Goal: Register for event/course

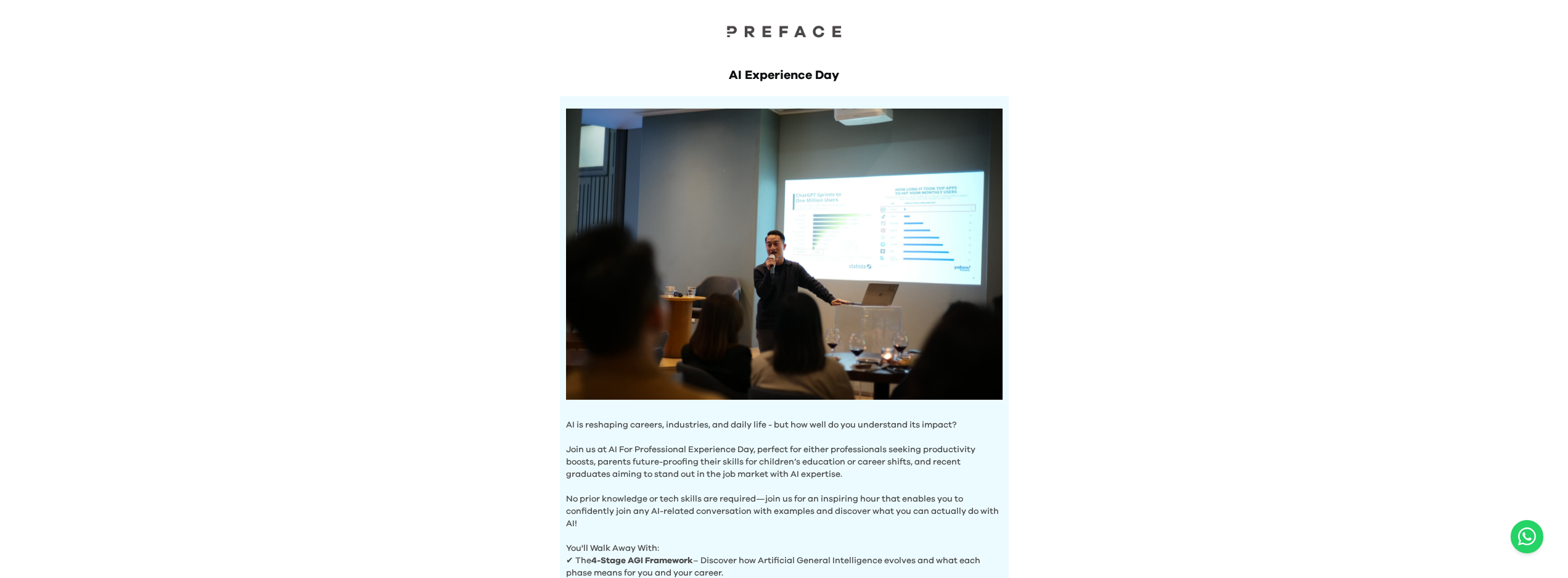
click at [1043, 283] on div "AI Experience Day AI is reshaping careers, industries, and daily life - but how…" at bounding box center [784, 448] width 1568 height 897
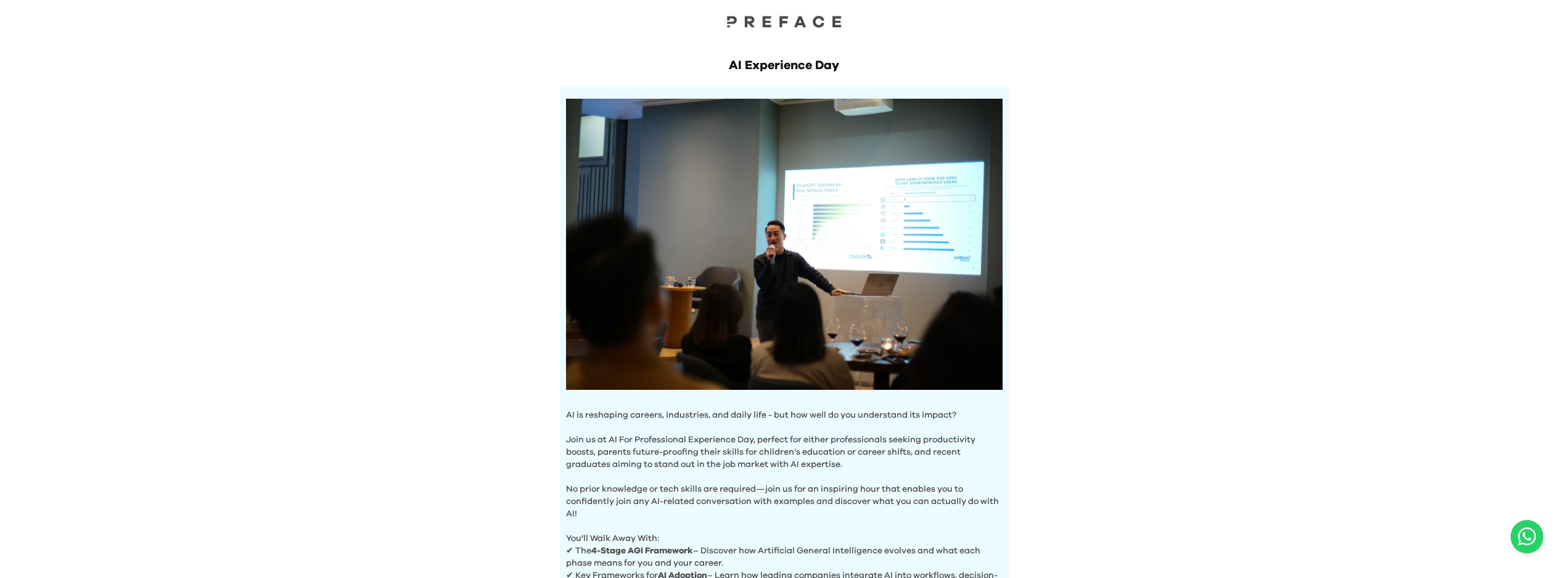
scroll to position [367, 0]
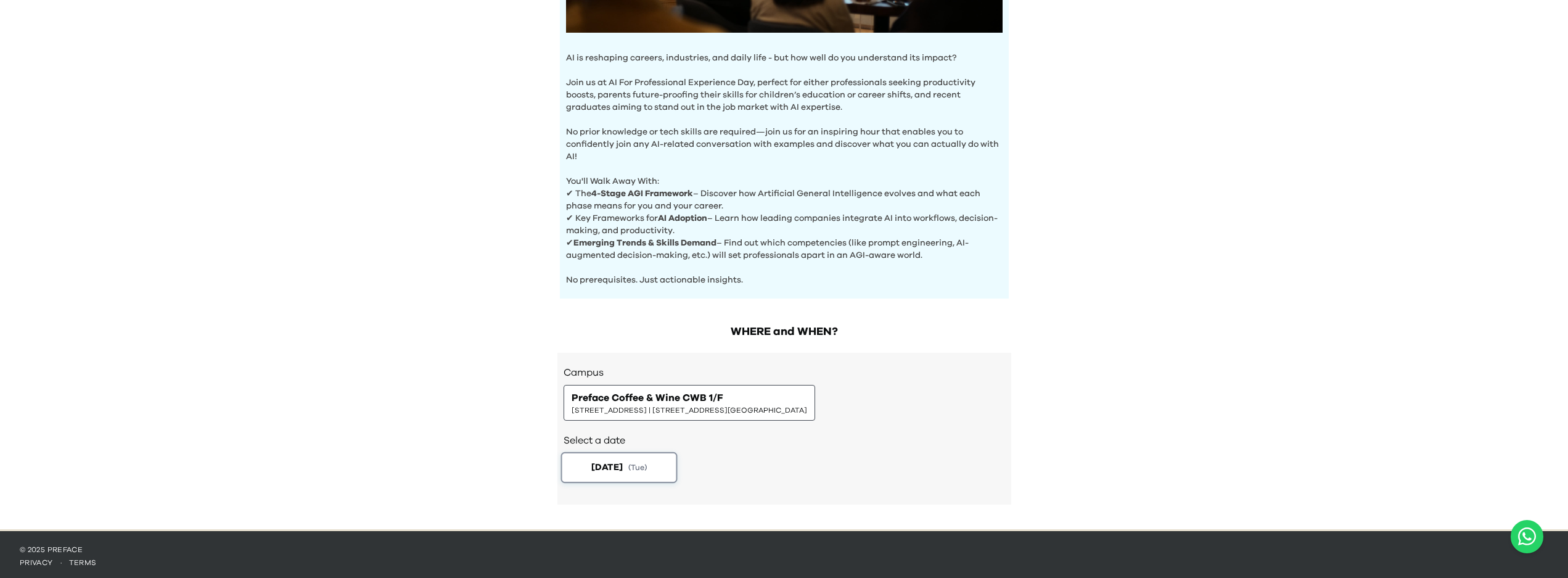
click at [632, 476] on button "2025-08-19 ( Tue )" at bounding box center [619, 468] width 116 height 31
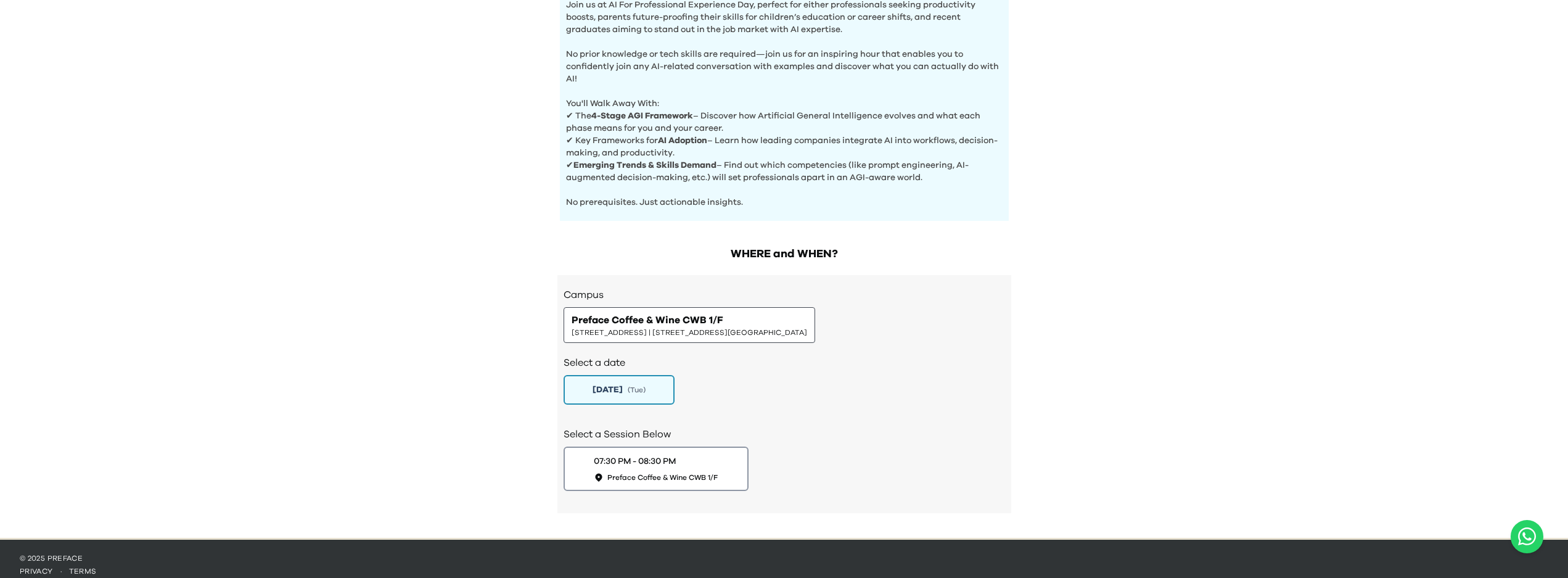
scroll to position [453, 0]
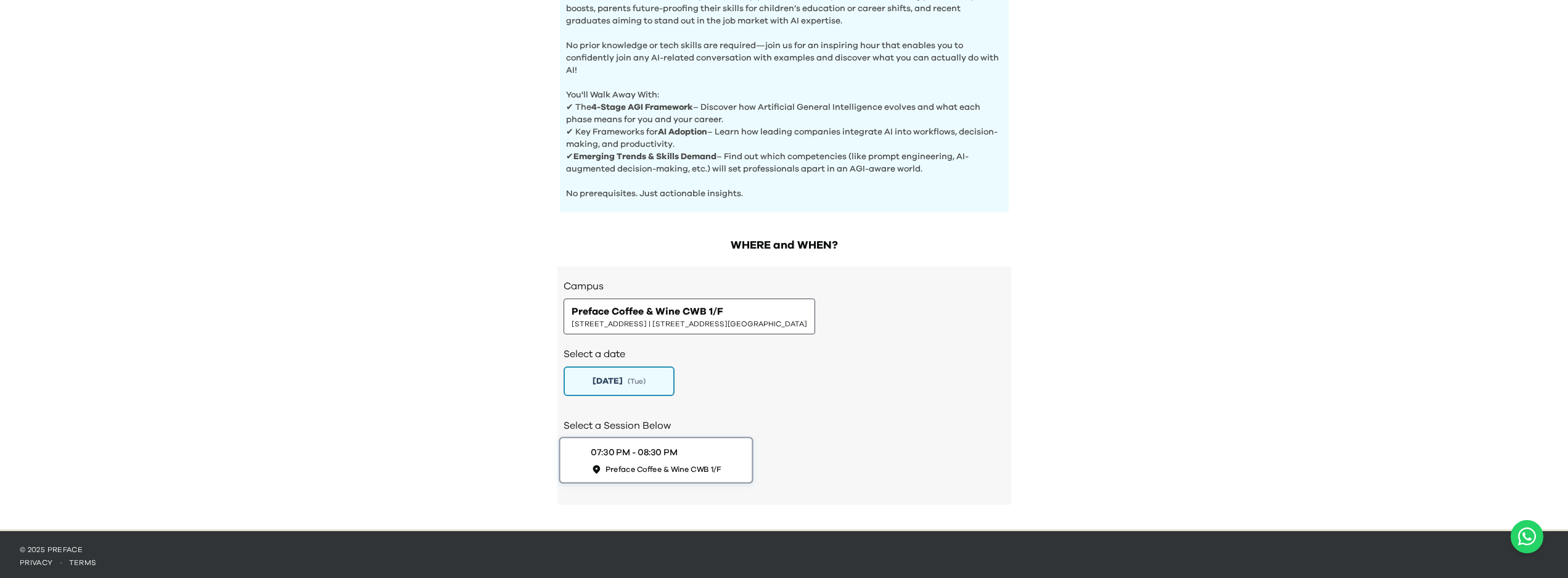
click at [732, 460] on button "07:30 PM - 08:30 PM Preface Coffee & Wine CWB 1/F" at bounding box center [655, 460] width 194 height 47
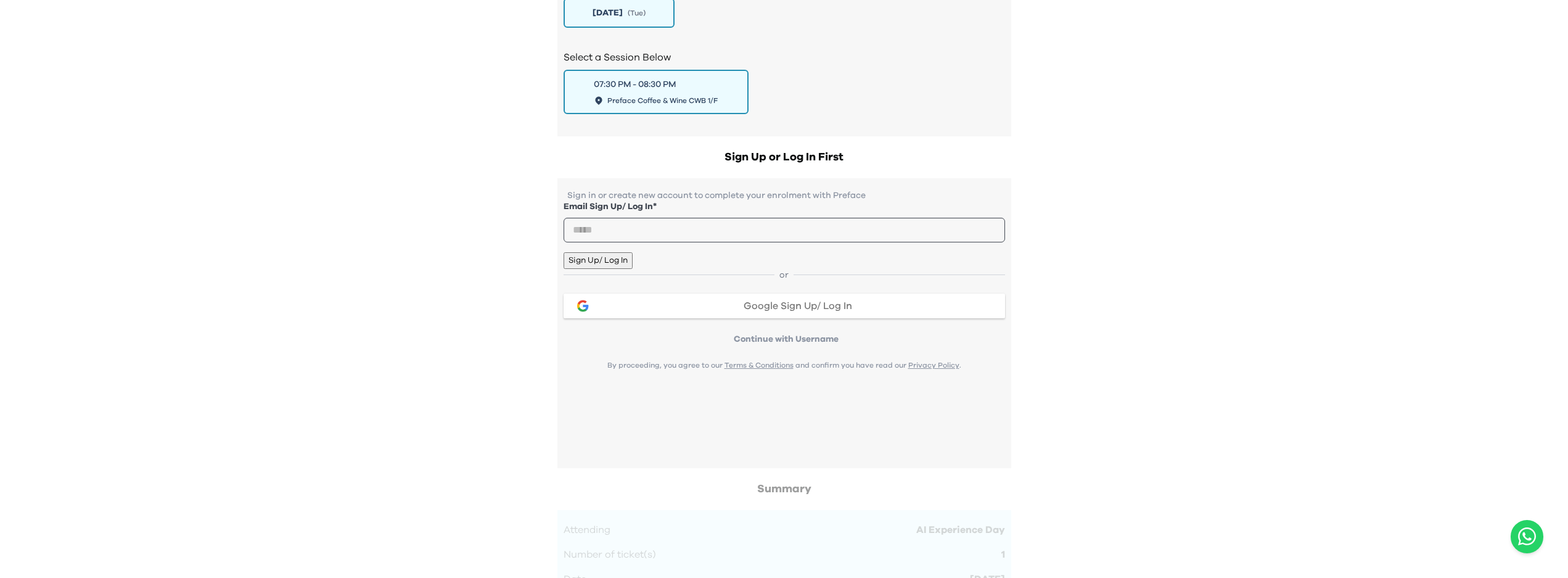
scroll to position [824, 0]
click at [714, 241] on input "email" at bounding box center [784, 228] width 442 height 25
type input "**********"
click at [633, 267] on button "Sign Up/ Log In" at bounding box center [598, 259] width 69 height 17
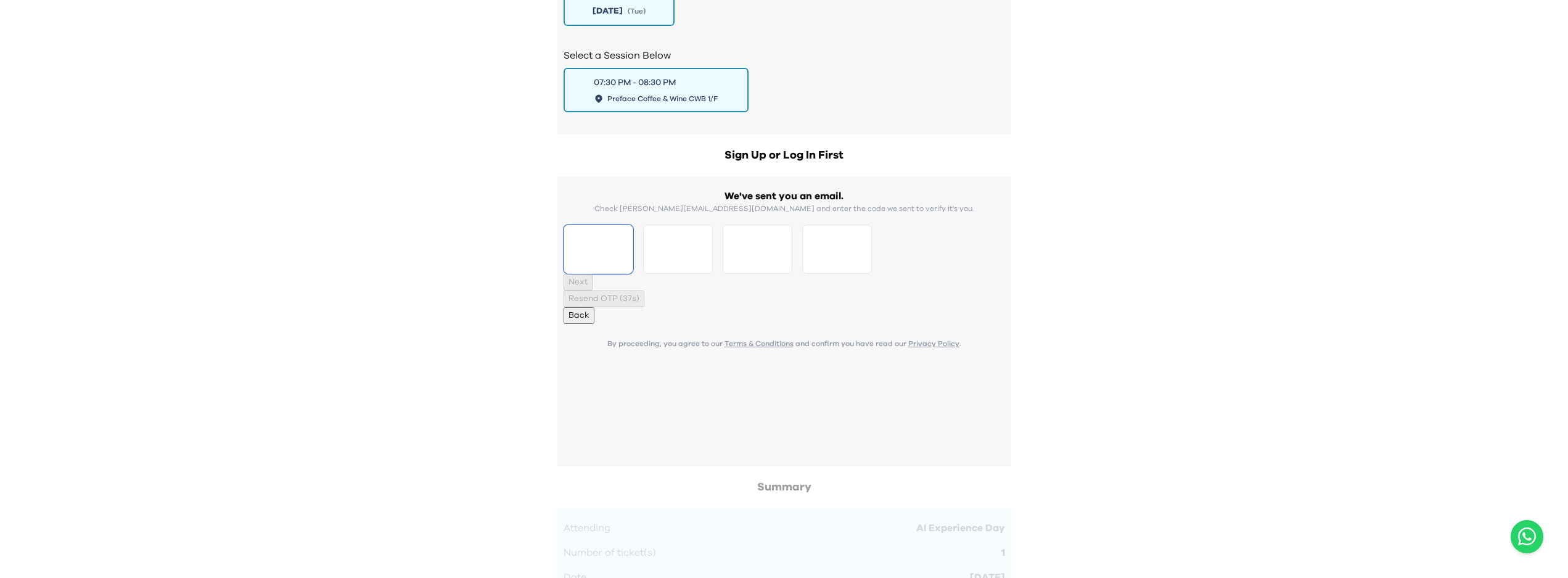
click at [633, 260] on input "Please enter OTP character 1" at bounding box center [599, 249] width 69 height 49
type input "*"
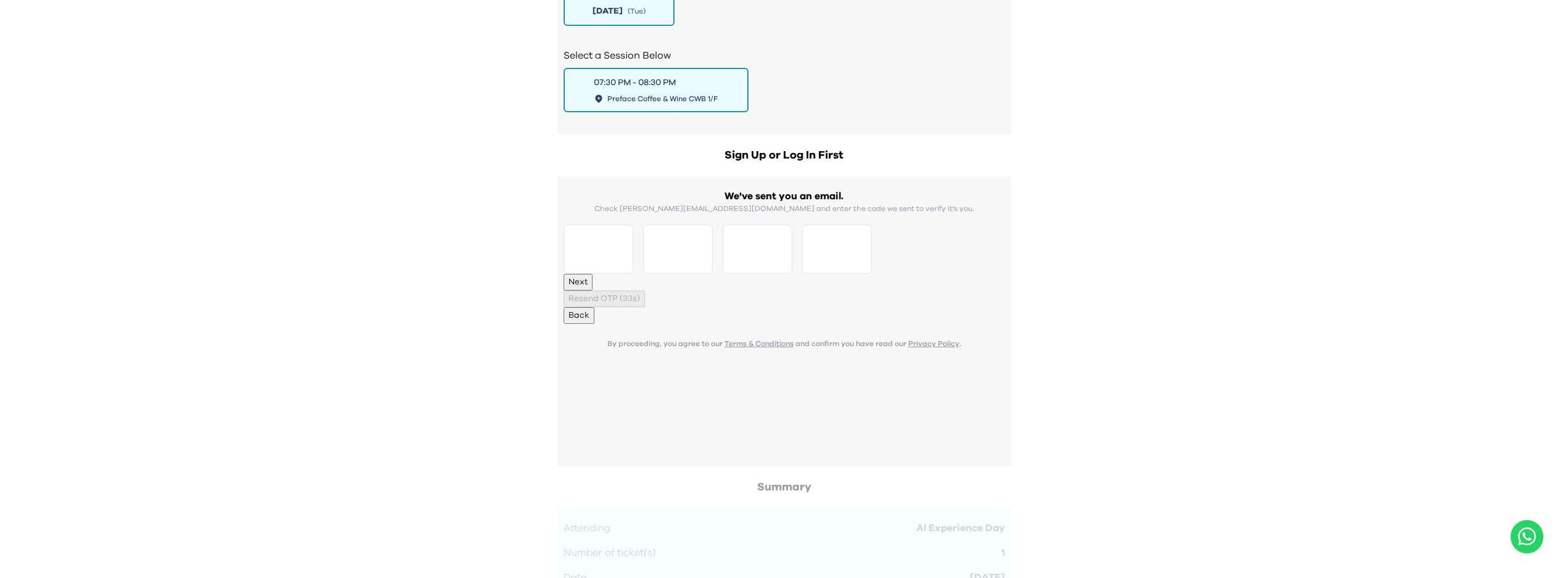
click at [593, 291] on button "Next" at bounding box center [578, 283] width 29 height 17
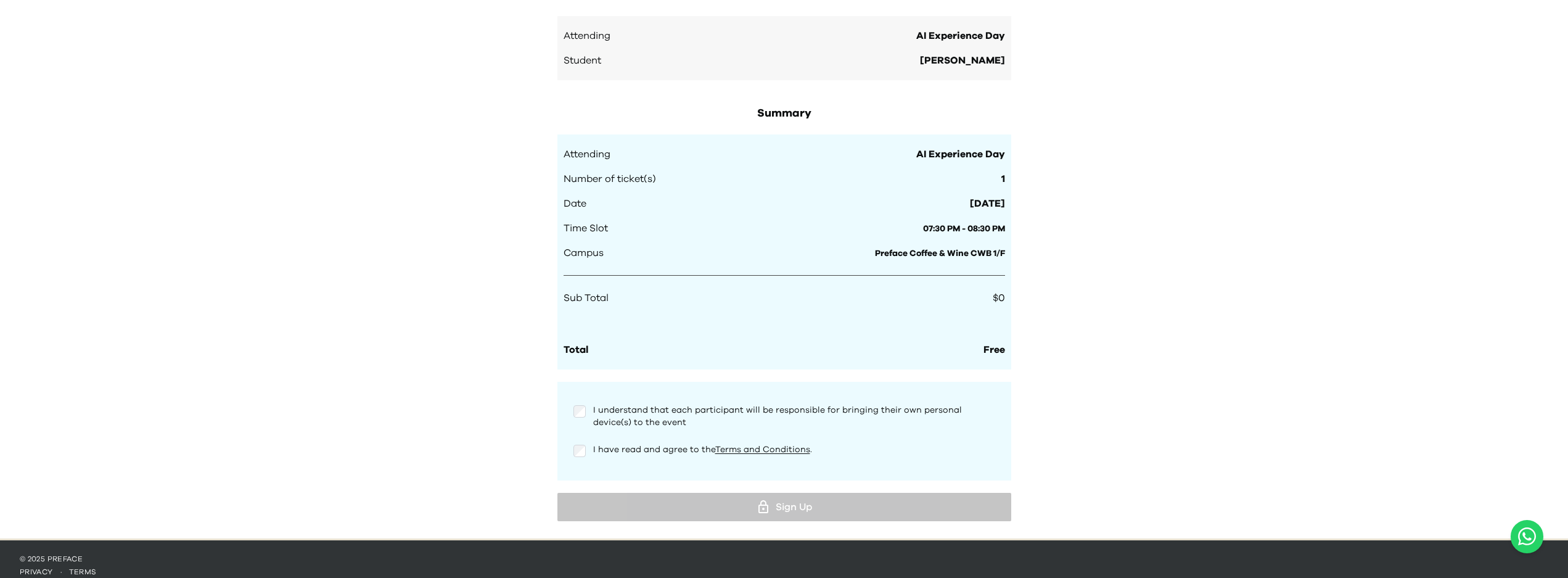
scroll to position [1016, 0]
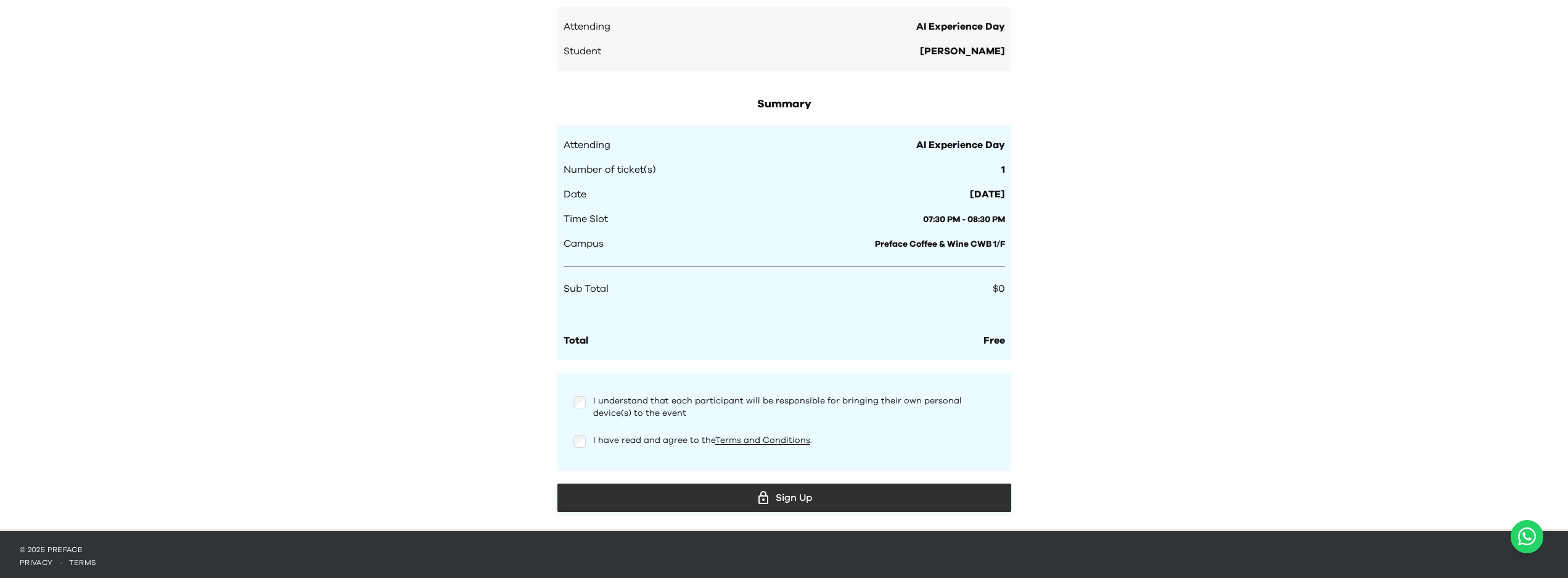
click at [769, 500] on icon at bounding box center [763, 498] width 15 height 15
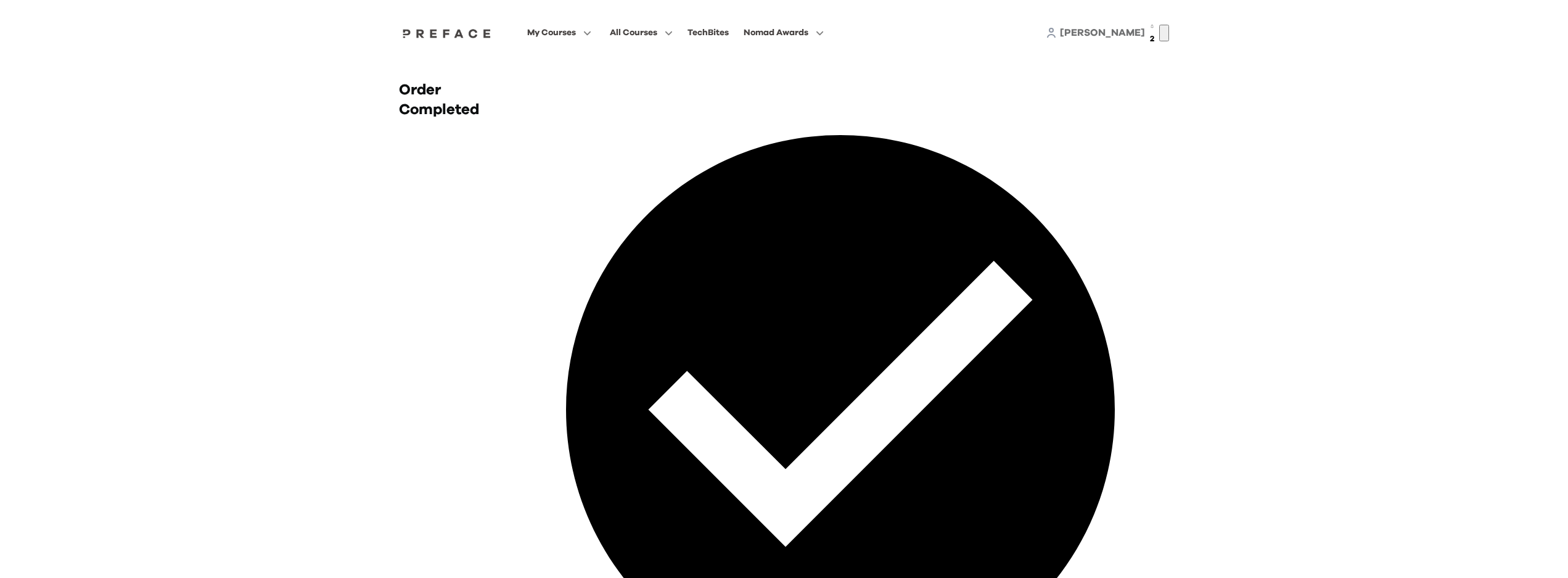
click at [1098, 29] on span "Whitney" at bounding box center [1102, 32] width 85 height 10
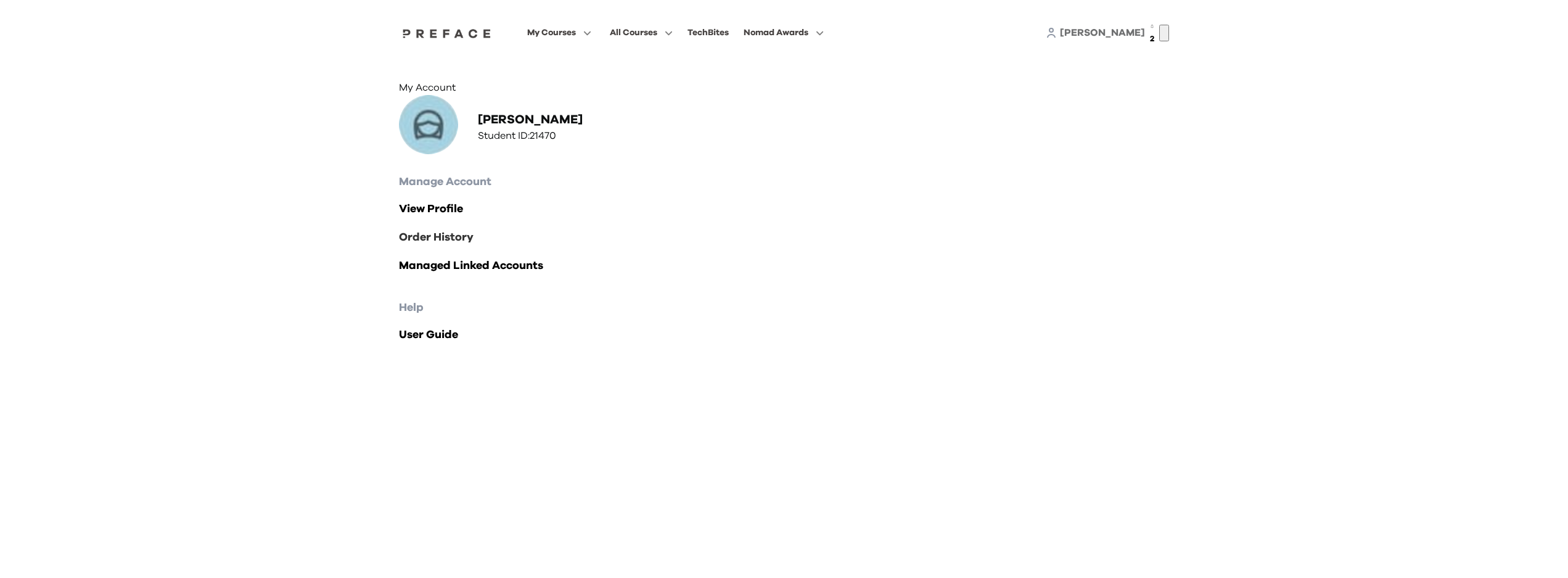
click at [448, 246] on link "Order History" at bounding box center [784, 237] width 771 height 17
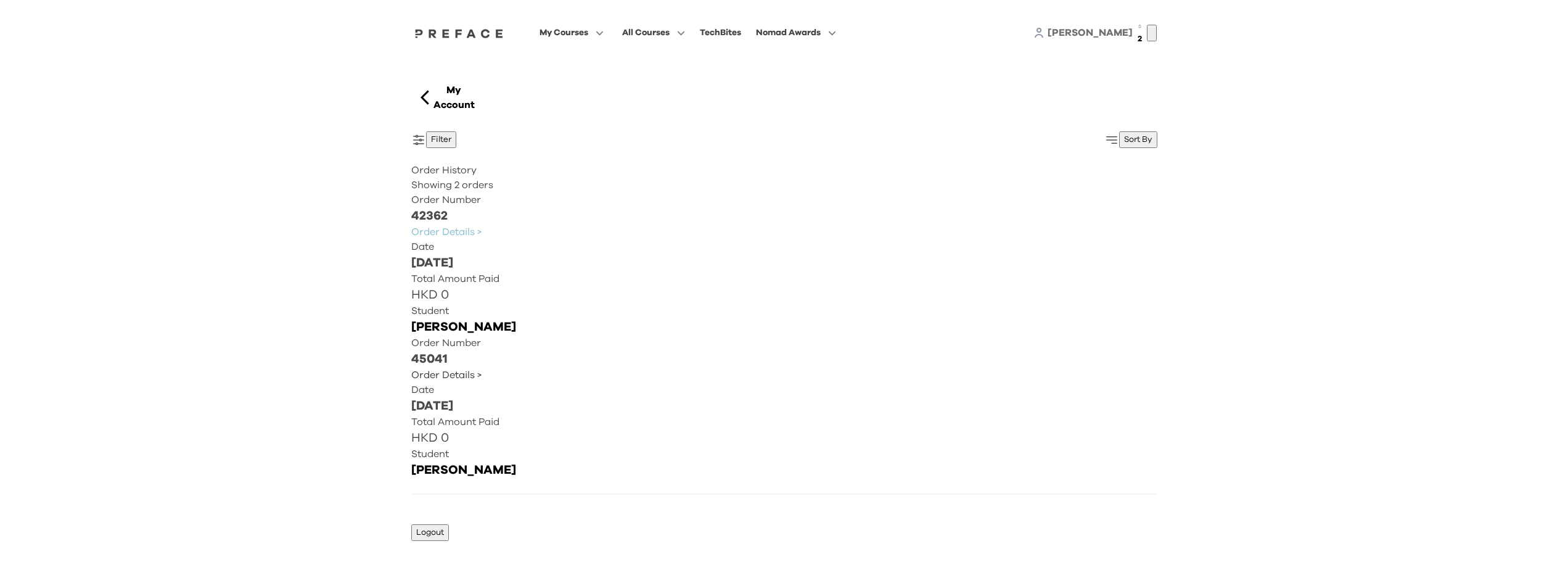
click at [482, 370] on link "Order Details >" at bounding box center [446, 375] width 70 height 10
